Goal: Book appointment/travel/reservation

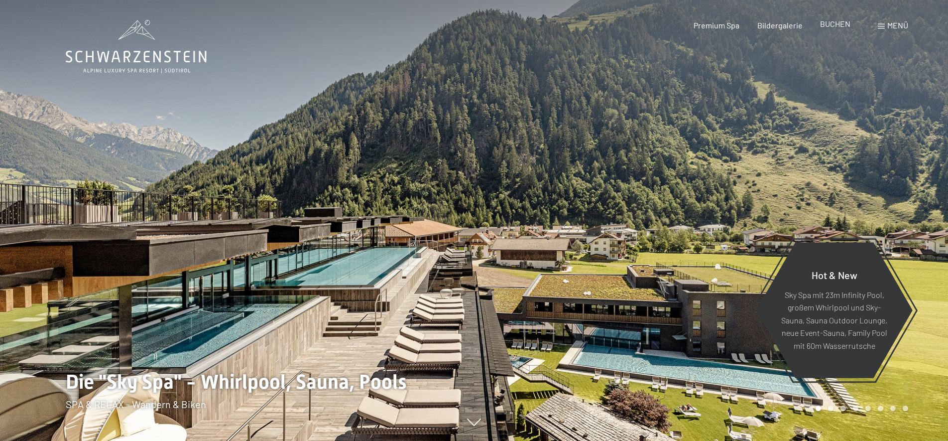
click at [836, 29] on div "BUCHEN" at bounding box center [835, 23] width 30 height 11
click at [836, 24] on span "BUCHEN" at bounding box center [835, 23] width 30 height 9
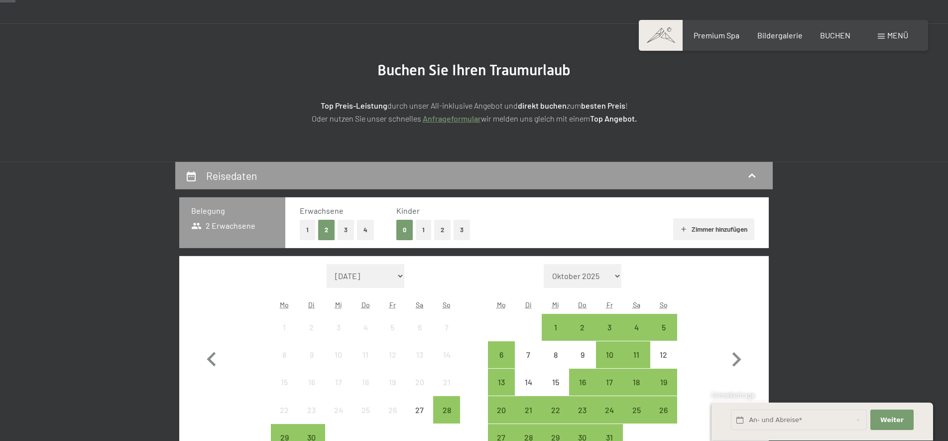
scroll to position [254, 0]
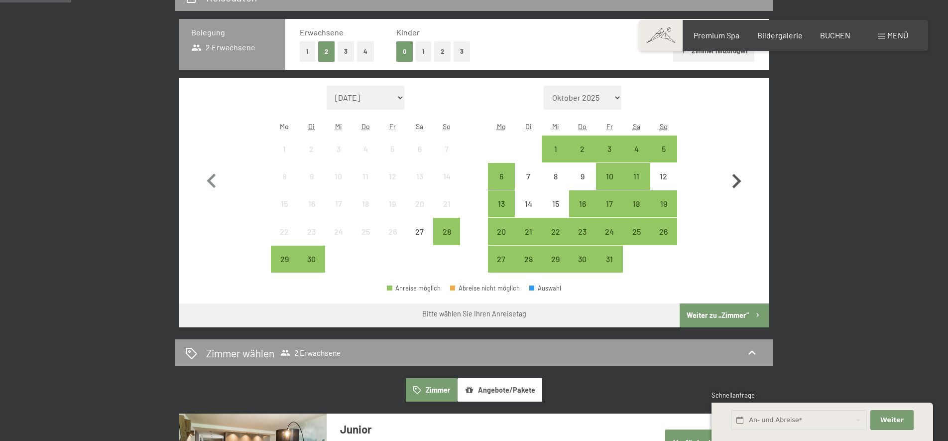
click at [739, 179] on icon "button" at bounding box center [737, 181] width 9 height 14
select select "2025-10-01"
select select "2025-11-01"
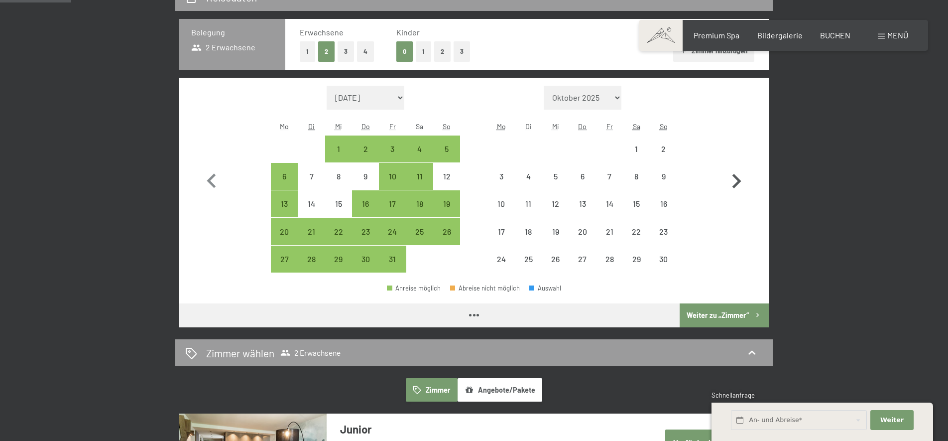
click at [739, 179] on icon "button" at bounding box center [737, 181] width 9 height 14
select select "2025-11-01"
select select "2025-12-01"
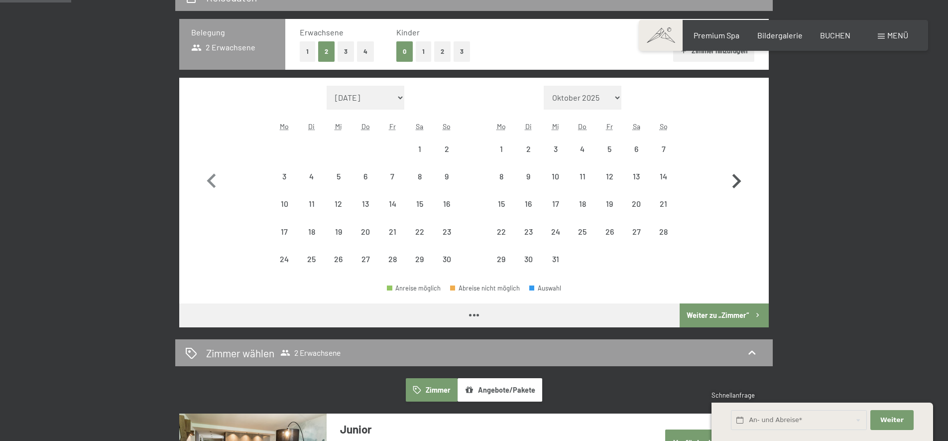
click at [739, 179] on icon "button" at bounding box center [737, 181] width 9 height 14
select select "2025-12-01"
select select "2026-01-01"
click at [739, 179] on icon "button" at bounding box center [737, 181] width 9 height 14
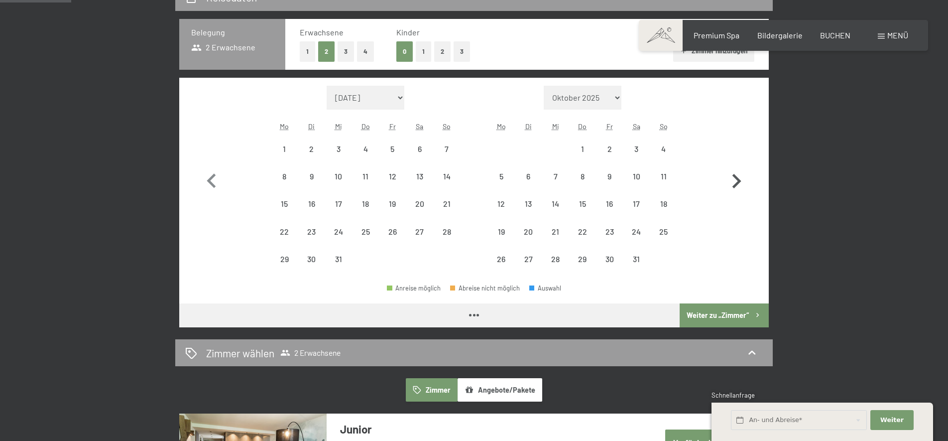
select select "2026-02-01"
select select "2026-03-01"
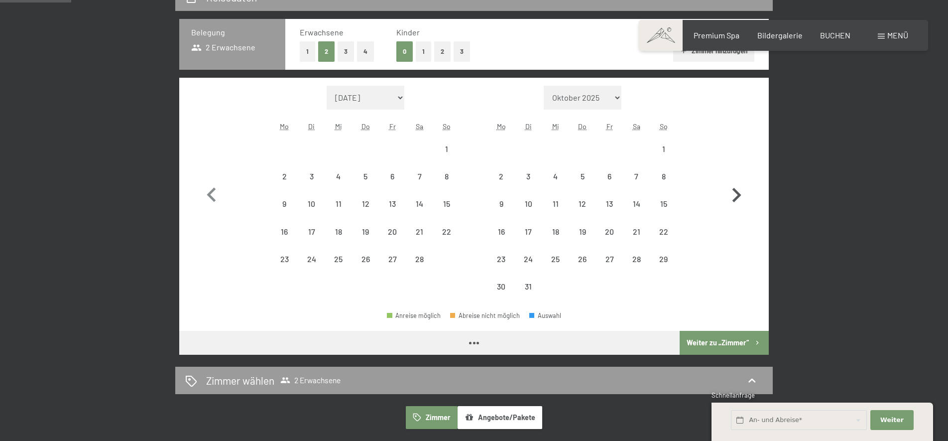
select select "2026-02-01"
select select "2026-03-01"
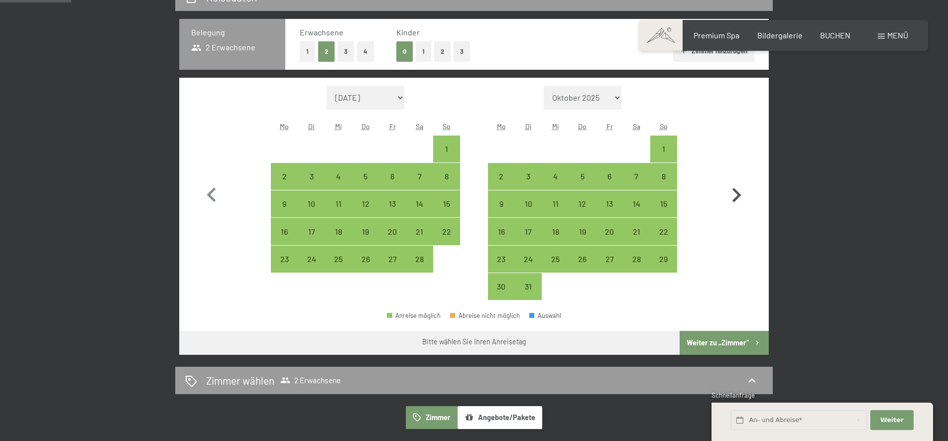
click at [739, 179] on button "button" at bounding box center [736, 193] width 29 height 215
select select "2026-03-01"
select select "2026-04-01"
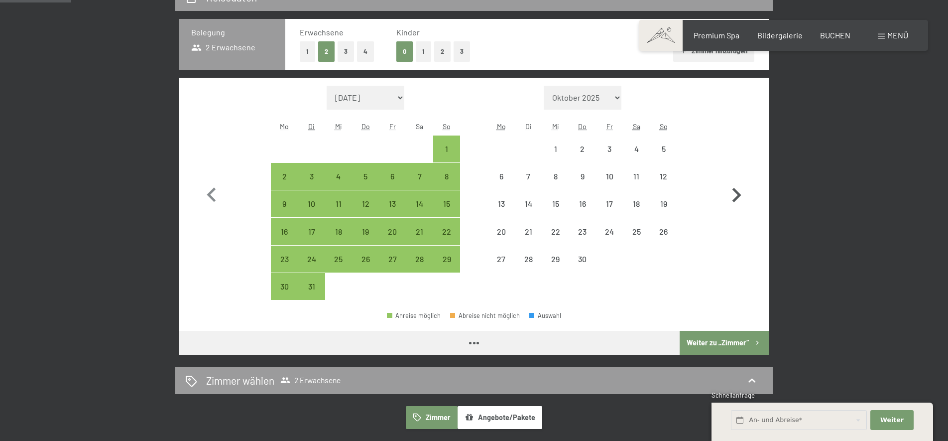
click at [739, 179] on button "button" at bounding box center [736, 193] width 29 height 215
select select "2026-04-01"
select select "2026-05-01"
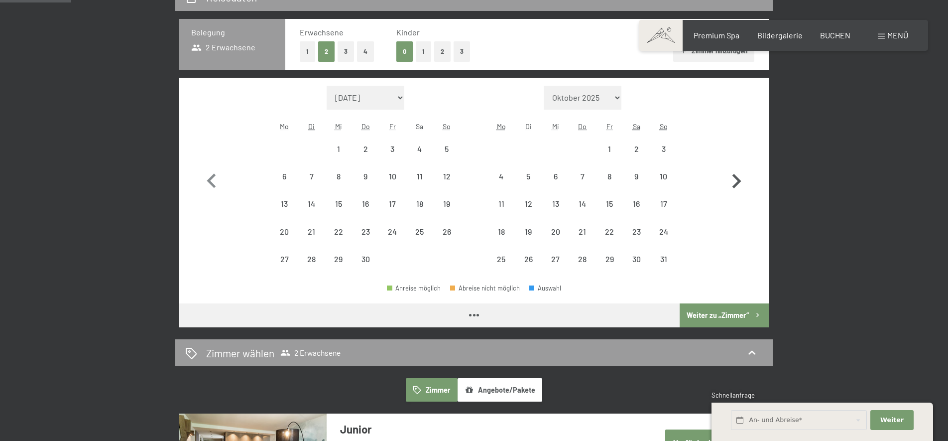
click at [739, 179] on icon "button" at bounding box center [737, 181] width 9 height 14
select select "2026-05-01"
select select "2026-06-01"
select select "2026-05-01"
select select "2026-06-01"
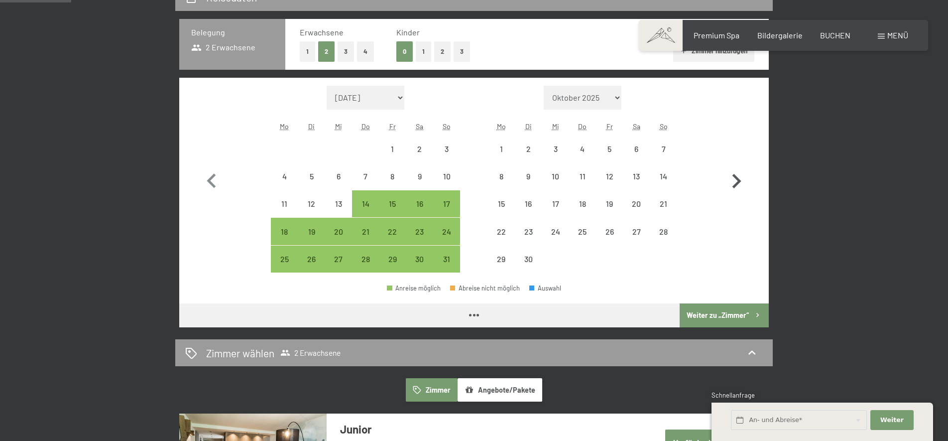
select select "2026-05-01"
select select "2026-06-01"
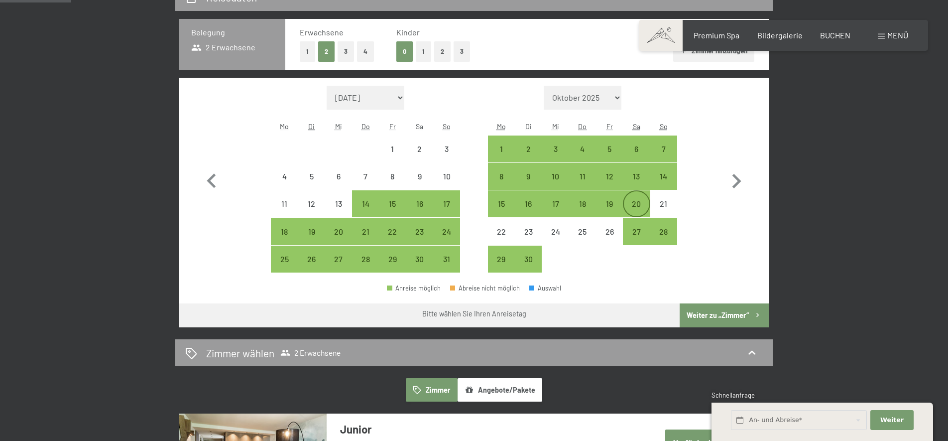
drag, startPoint x: 579, startPoint y: 205, endPoint x: 634, endPoint y: 204, distance: 54.8
click at [634, 204] on div "15 16 17 18 19 20 21" at bounding box center [582, 203] width 189 height 27
click at [584, 205] on div "18" at bounding box center [582, 212] width 25 height 25
select select "2026-05-01"
select select "2026-06-01"
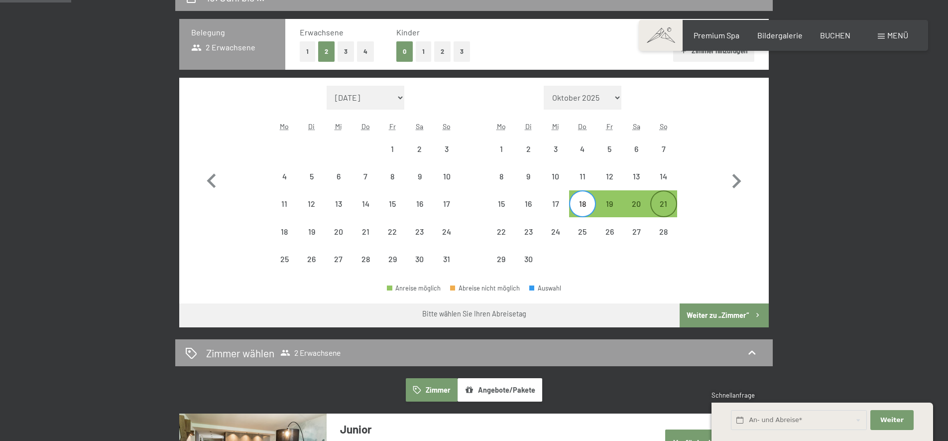
click at [660, 203] on div "21" at bounding box center [663, 212] width 25 height 25
select select "2026-05-01"
select select "2026-06-01"
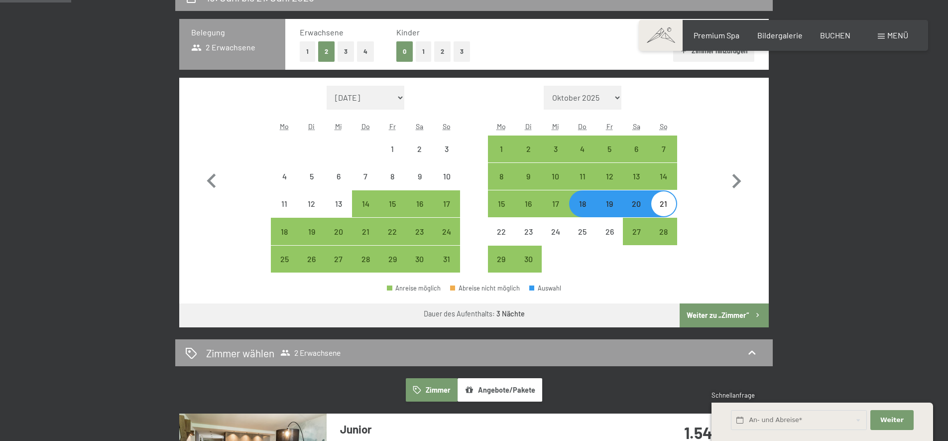
click at [613, 206] on div "19" at bounding box center [609, 212] width 25 height 25
select select "2026-05-01"
select select "2026-06-01"
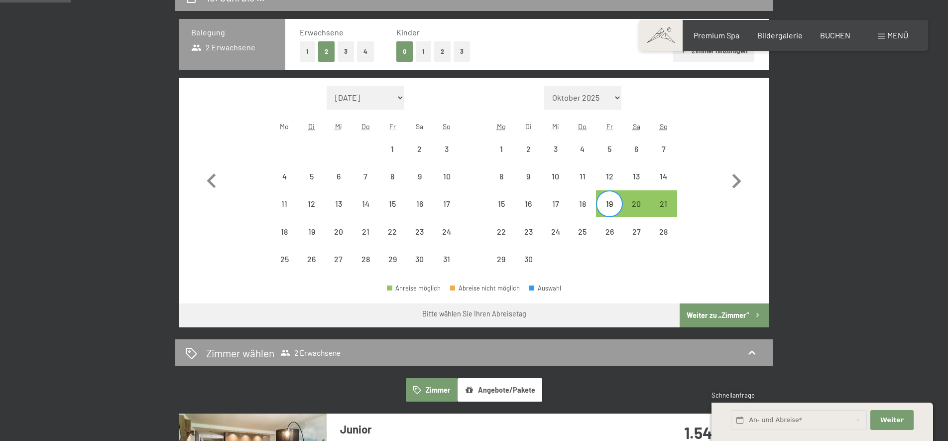
click at [612, 202] on div "19" at bounding box center [609, 212] width 25 height 25
select select "2026-05-01"
select select "2026-06-01"
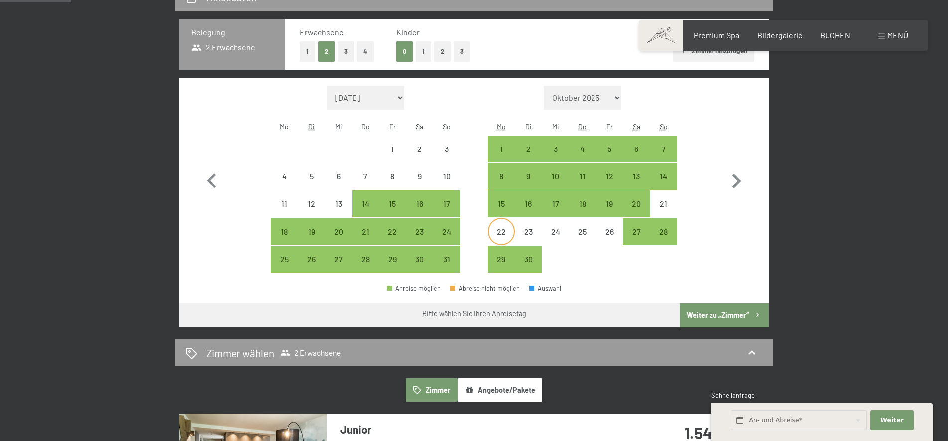
click at [506, 232] on div "22" at bounding box center [501, 240] width 25 height 25
select select "2026-05-01"
select select "2026-06-01"
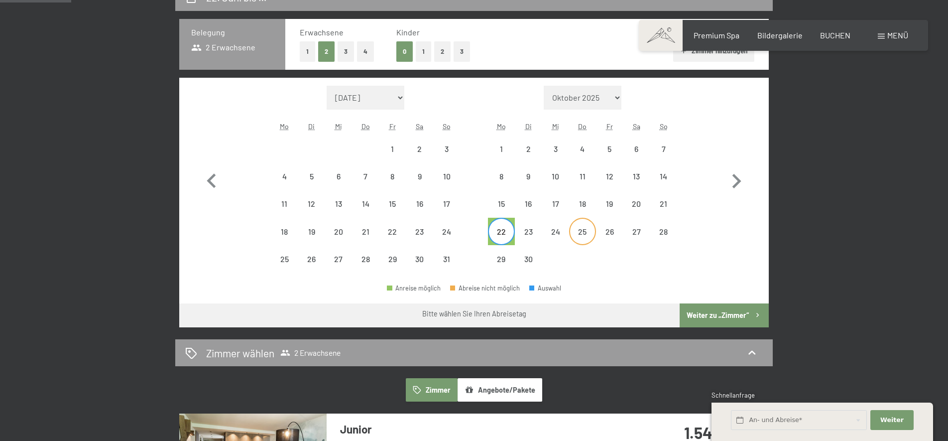
click at [581, 228] on div "25" at bounding box center [582, 240] width 25 height 25
select select "2026-05-01"
select select "2026-06-01"
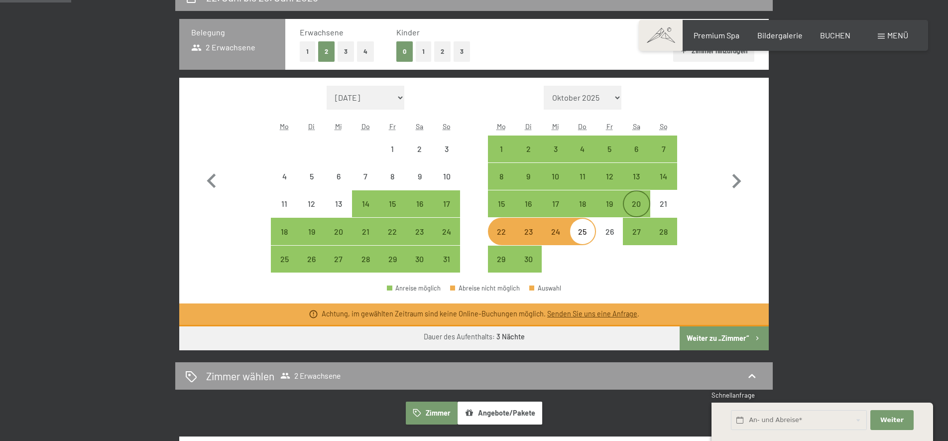
click at [637, 204] on div "20" at bounding box center [636, 212] width 25 height 25
select select "2026-05-01"
select select "2026-06-01"
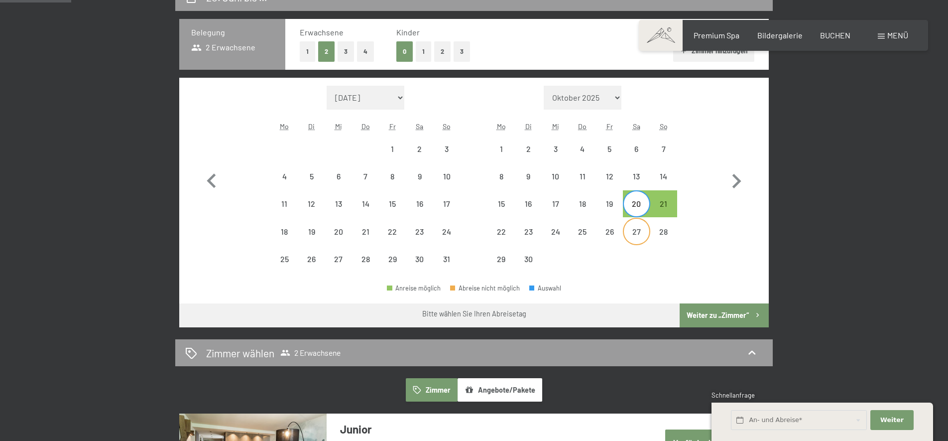
click at [639, 233] on div "27" at bounding box center [636, 240] width 25 height 25
select select "2026-05-01"
select select "2026-06-01"
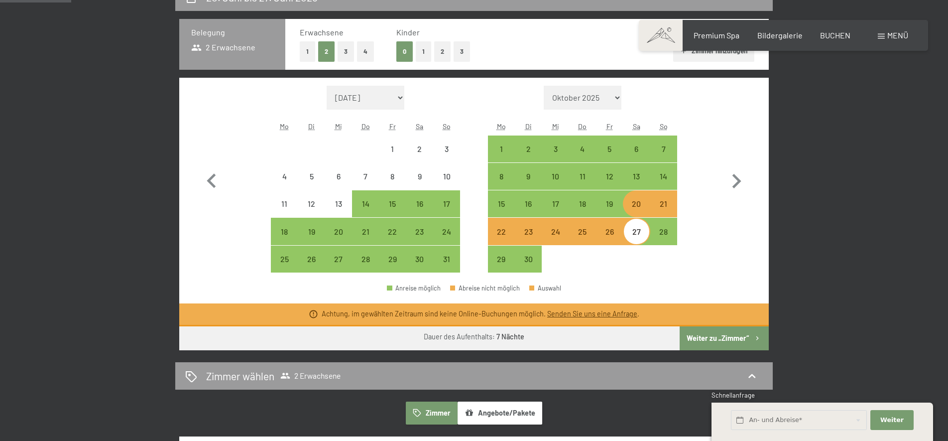
click at [638, 206] on div "20" at bounding box center [636, 212] width 25 height 25
select select "2026-05-01"
select select "2026-06-01"
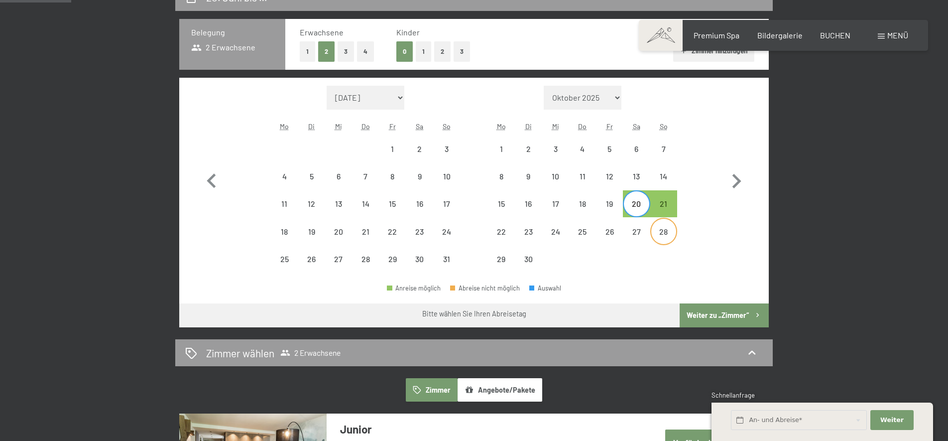
click at [664, 230] on div "28" at bounding box center [663, 240] width 25 height 25
select select "2026-05-01"
select select "2026-06-01"
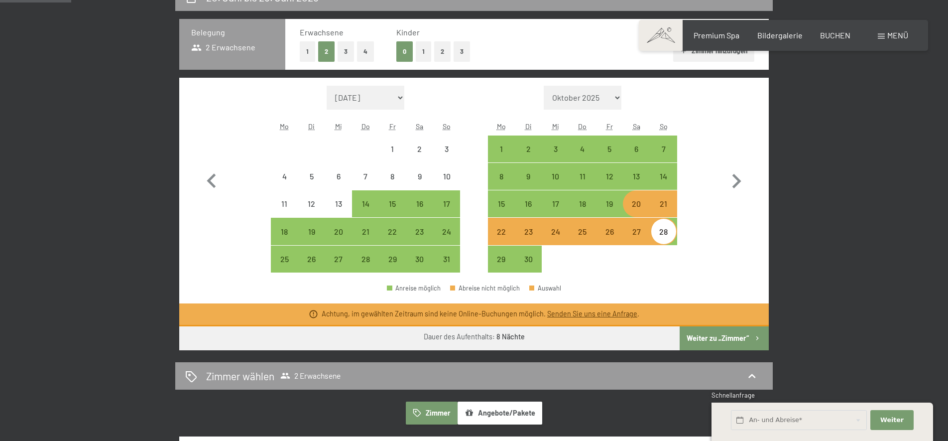
click at [640, 204] on div "20" at bounding box center [636, 212] width 25 height 25
select select "2026-05-01"
select select "2026-06-01"
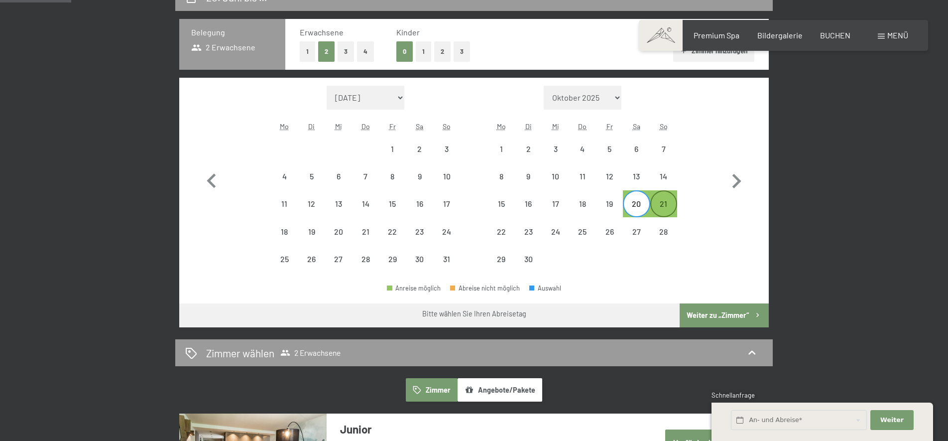
click at [665, 206] on div "21" at bounding box center [663, 212] width 25 height 25
select select "2026-05-01"
select select "2026-06-01"
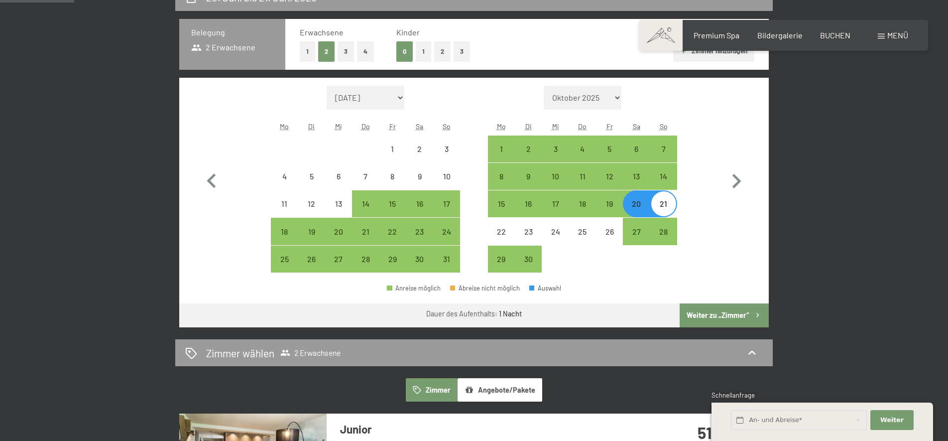
click at [660, 204] on div "21" at bounding box center [663, 212] width 25 height 25
select select "2026-05-01"
select select "2026-06-01"
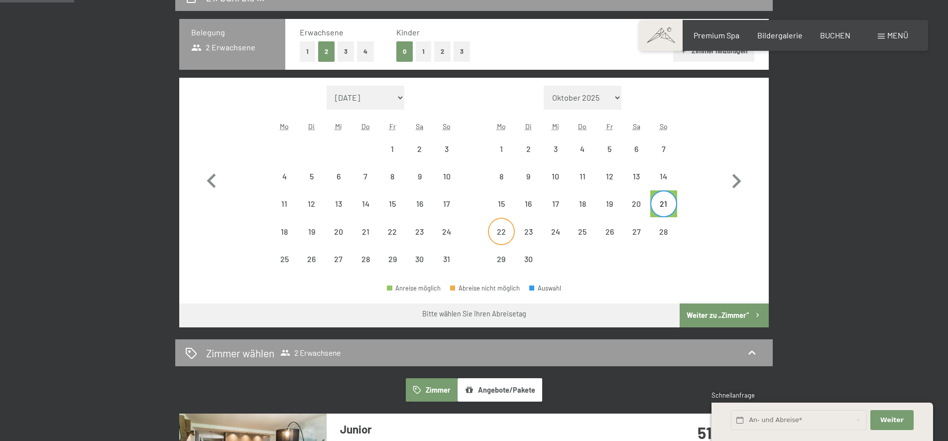
click at [503, 229] on div "22" at bounding box center [501, 240] width 25 height 25
select select "2026-05-01"
select select "2026-06-01"
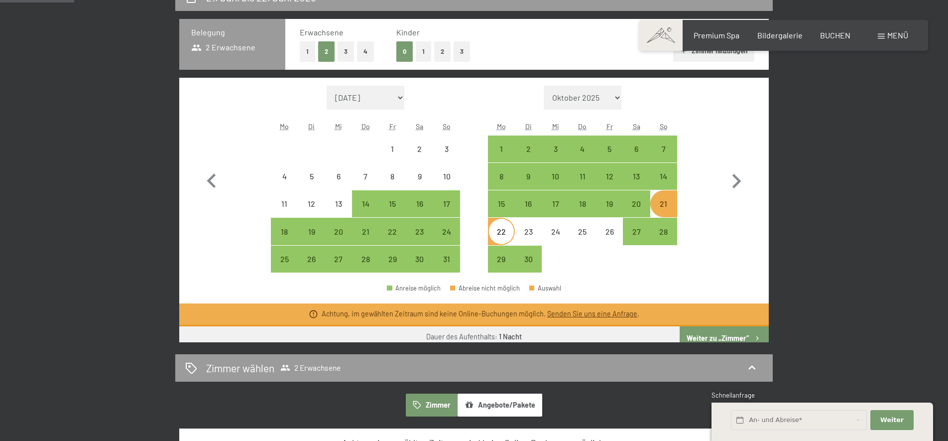
click at [503, 229] on div "22" at bounding box center [501, 240] width 25 height 25
select select "2026-05-01"
select select "2026-06-01"
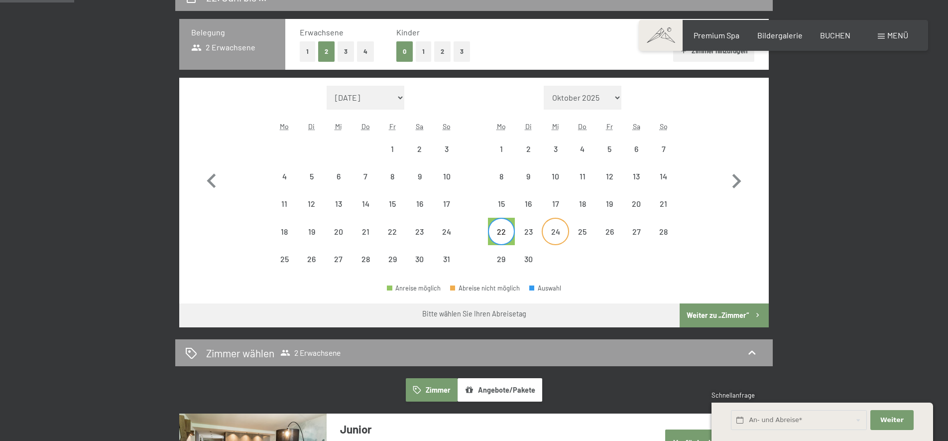
click at [555, 230] on div "24" at bounding box center [555, 240] width 25 height 25
select select "2026-05-01"
select select "2026-06-01"
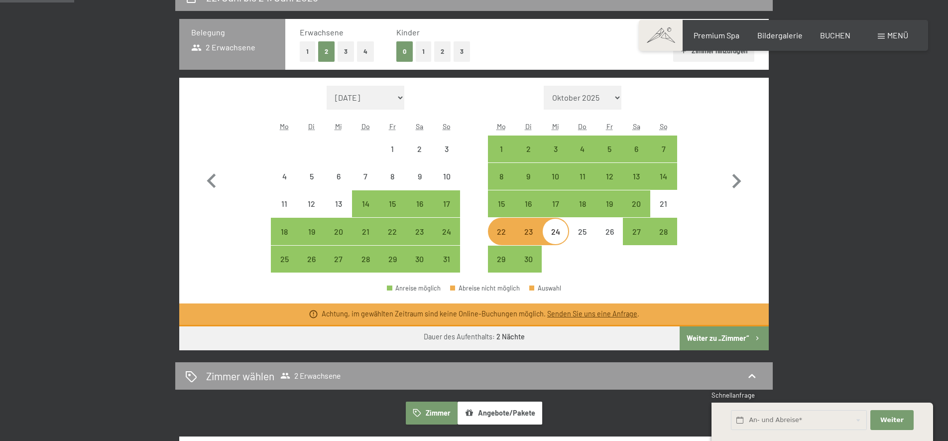
click at [503, 231] on div "22" at bounding box center [501, 240] width 25 height 25
select select "2026-05-01"
select select "2026-06-01"
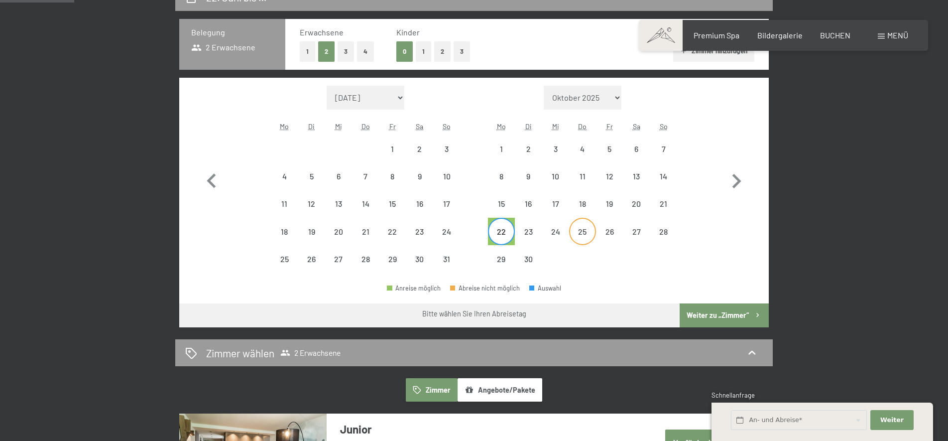
click at [586, 232] on div "25" at bounding box center [582, 240] width 25 height 25
select select "2026-05-01"
select select "2026-06-01"
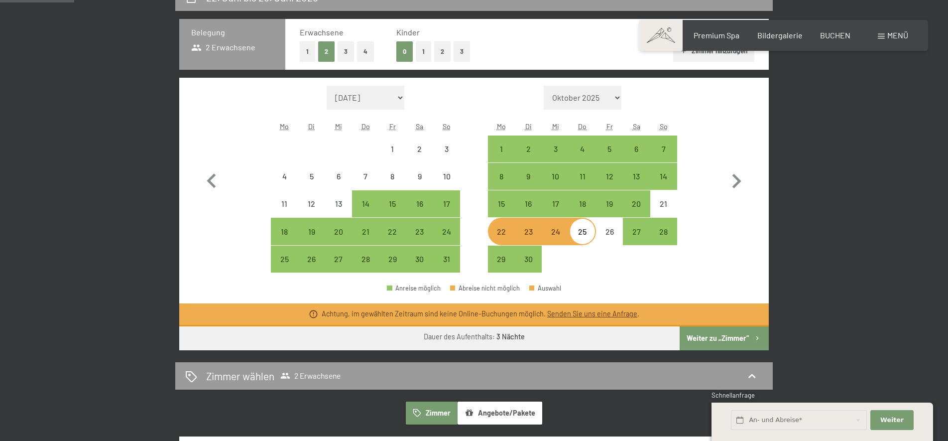
click at [501, 237] on div "22" at bounding box center [501, 240] width 25 height 25
select select "2026-05-01"
select select "2026-06-01"
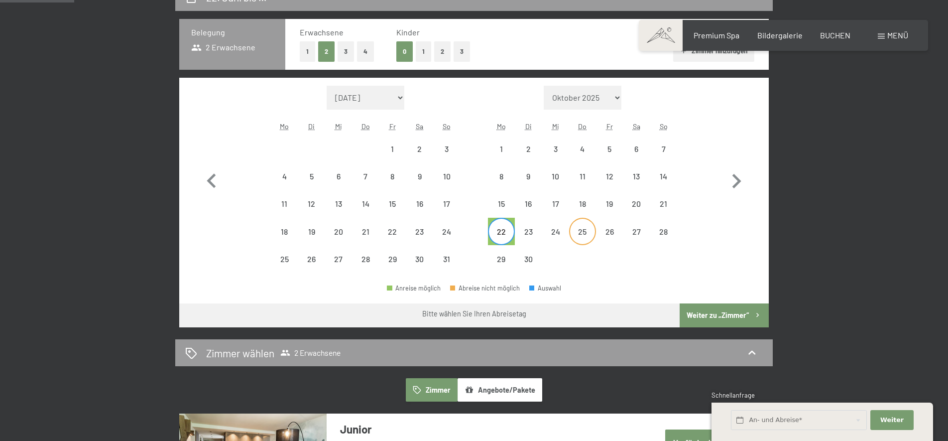
click at [580, 234] on div "25" at bounding box center [582, 240] width 25 height 25
select select "2026-05-01"
select select "2026-06-01"
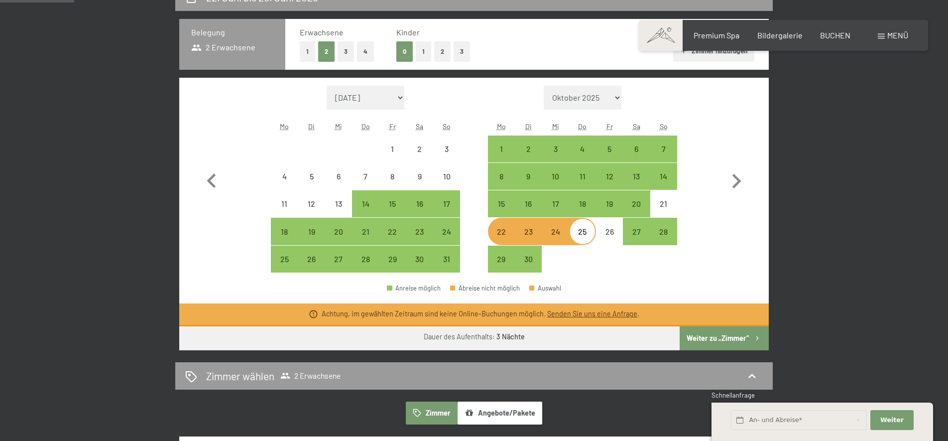
click at [505, 234] on div "22" at bounding box center [501, 240] width 25 height 25
select select "2026-05-01"
select select "2026-06-01"
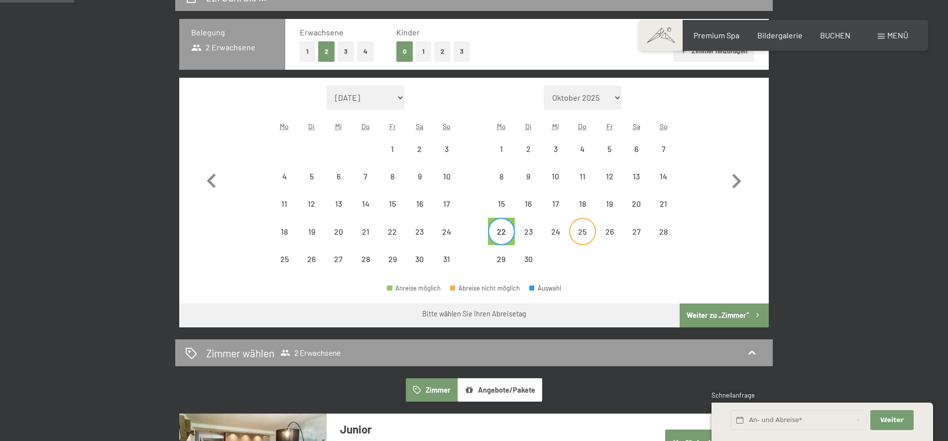
click at [587, 233] on div "25" at bounding box center [582, 240] width 25 height 25
select select "2026-05-01"
select select "2026-06-01"
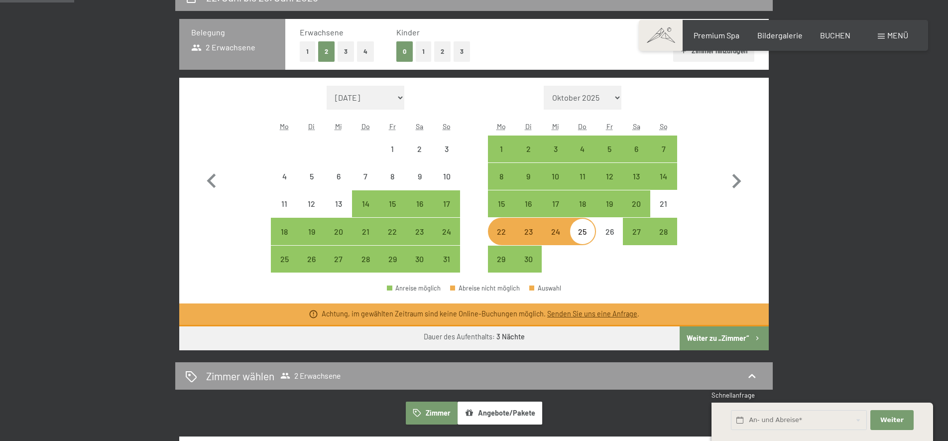
click at [497, 232] on div "22" at bounding box center [501, 240] width 25 height 25
select select "2026-05-01"
select select "2026-06-01"
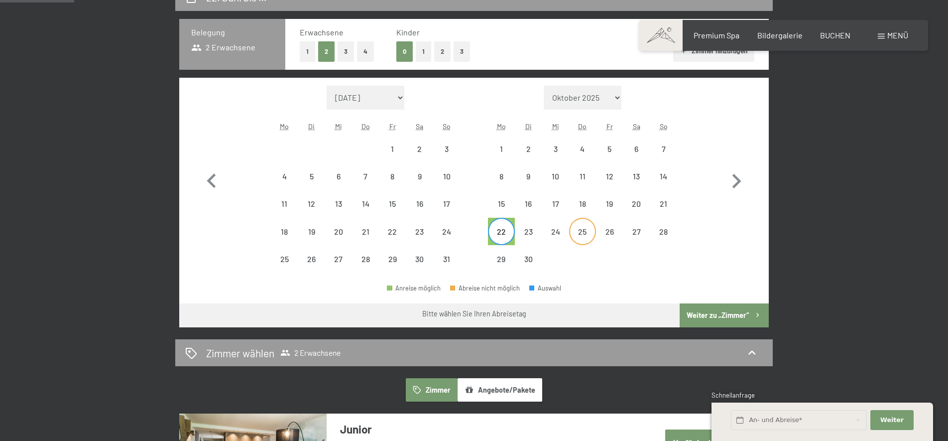
click at [583, 229] on div "25" at bounding box center [582, 240] width 25 height 25
select select "2026-05-01"
select select "2026-06-01"
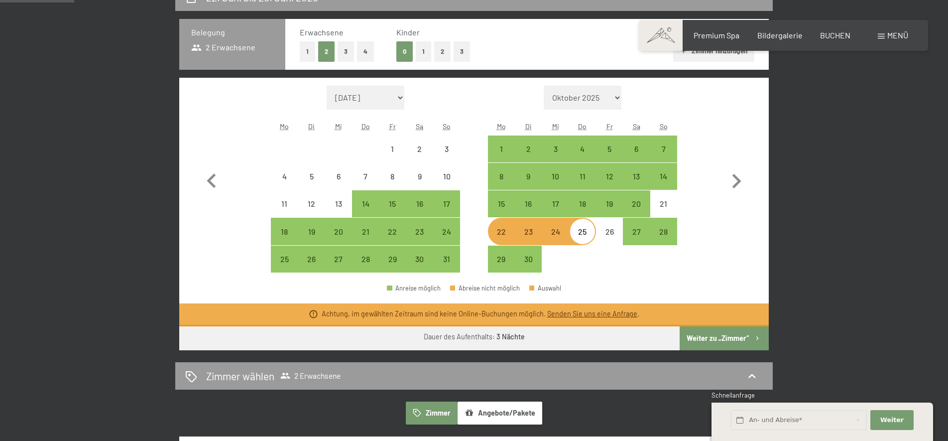
click at [508, 233] on div "22" at bounding box center [501, 240] width 25 height 25
select select "2026-05-01"
select select "2026-06-01"
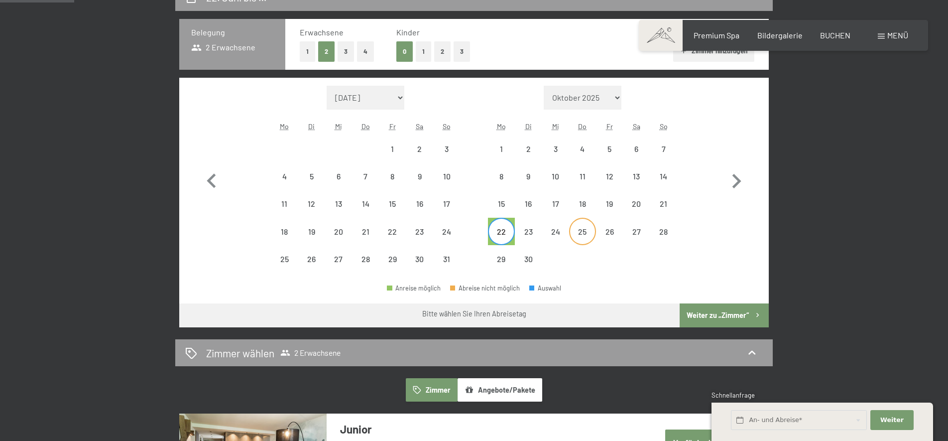
click at [584, 230] on div "25" at bounding box center [582, 240] width 25 height 25
select select "2026-05-01"
select select "2026-06-01"
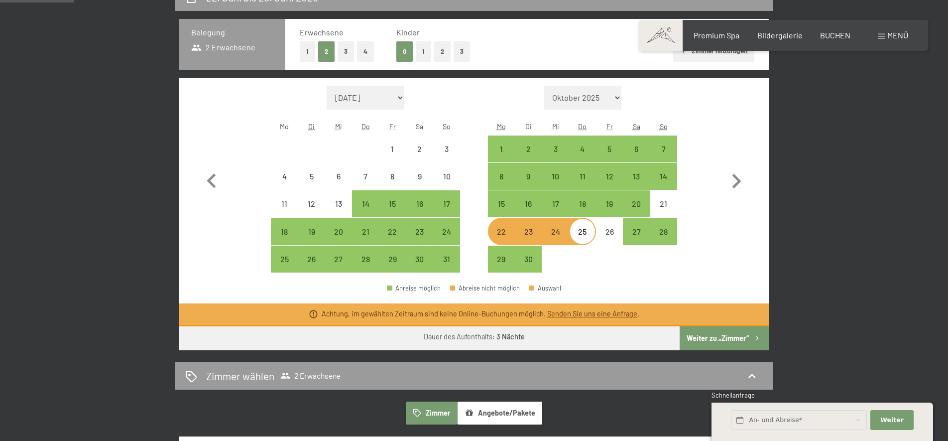
click at [504, 231] on div "22" at bounding box center [501, 240] width 25 height 25
select select "2026-05-01"
select select "2026-06-01"
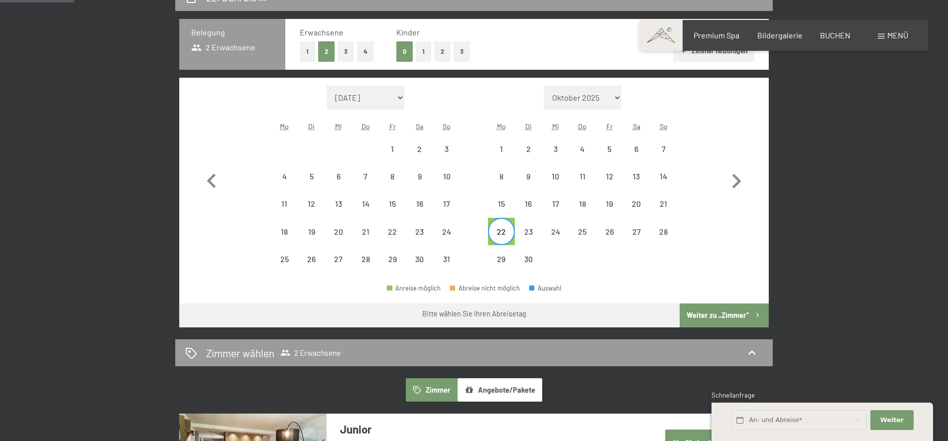
click at [499, 236] on div "22" at bounding box center [501, 240] width 25 height 25
select select "2026-05-01"
select select "2026-06-01"
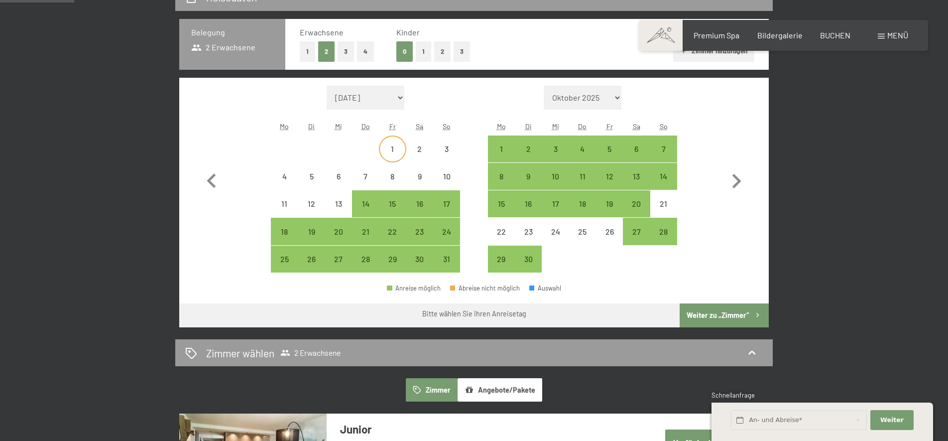
click at [388, 155] on div "1" at bounding box center [392, 157] width 25 height 25
select select "2026-05-01"
select select "2026-06-01"
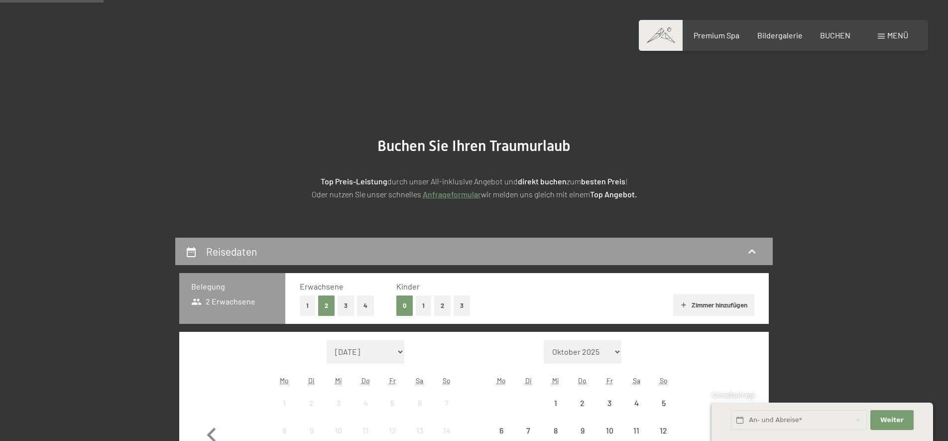
scroll to position [339, 0]
